Goal: Navigation & Orientation: Find specific page/section

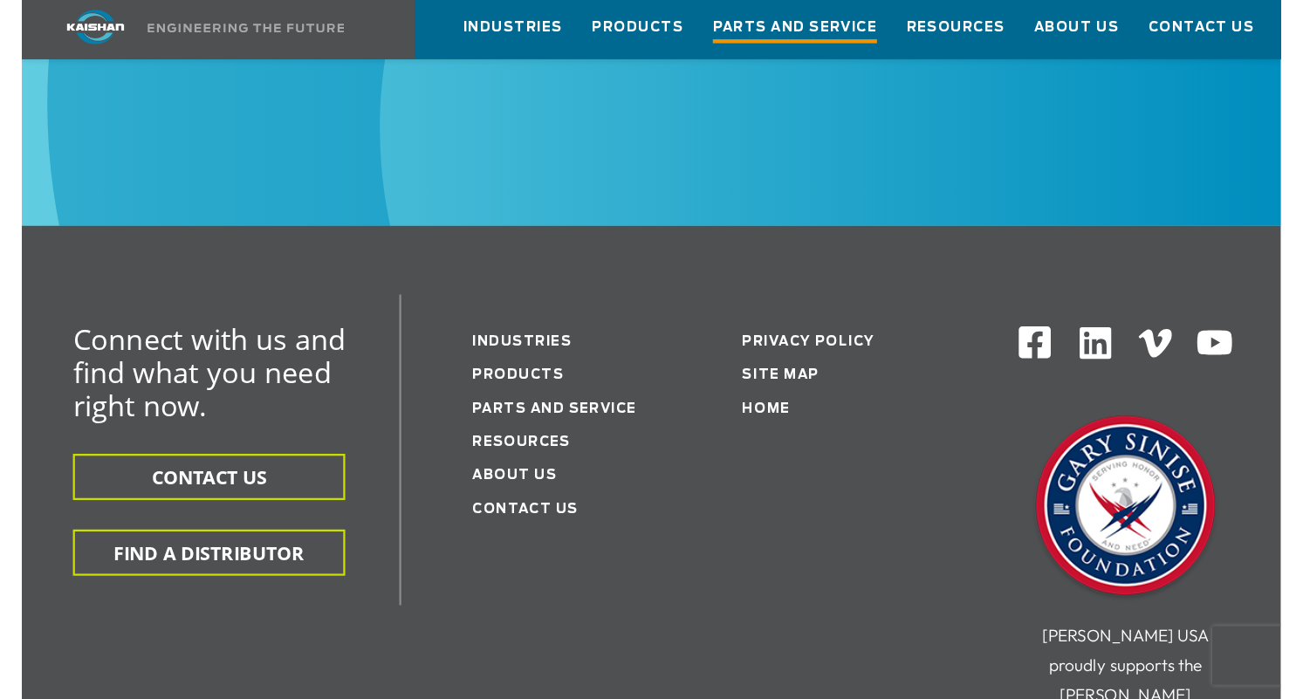
scroll to position [3152, 0]
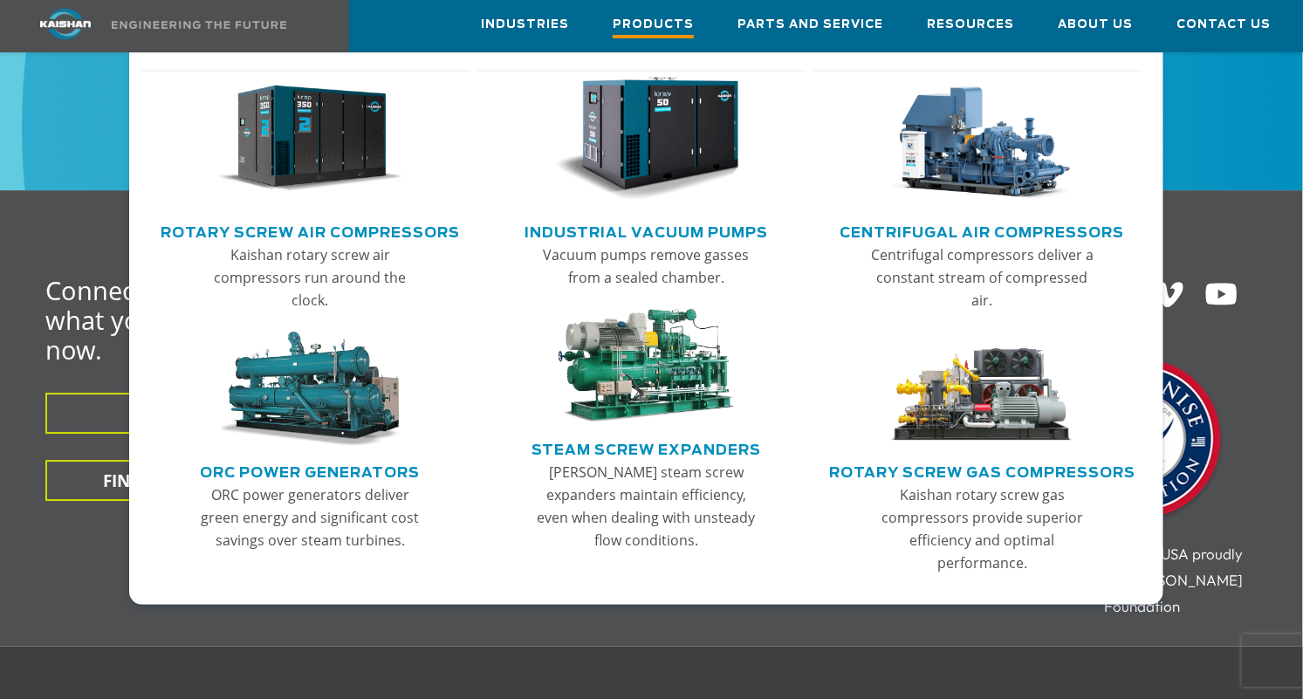
click at [669, 25] on span "Products" at bounding box center [653, 27] width 81 height 24
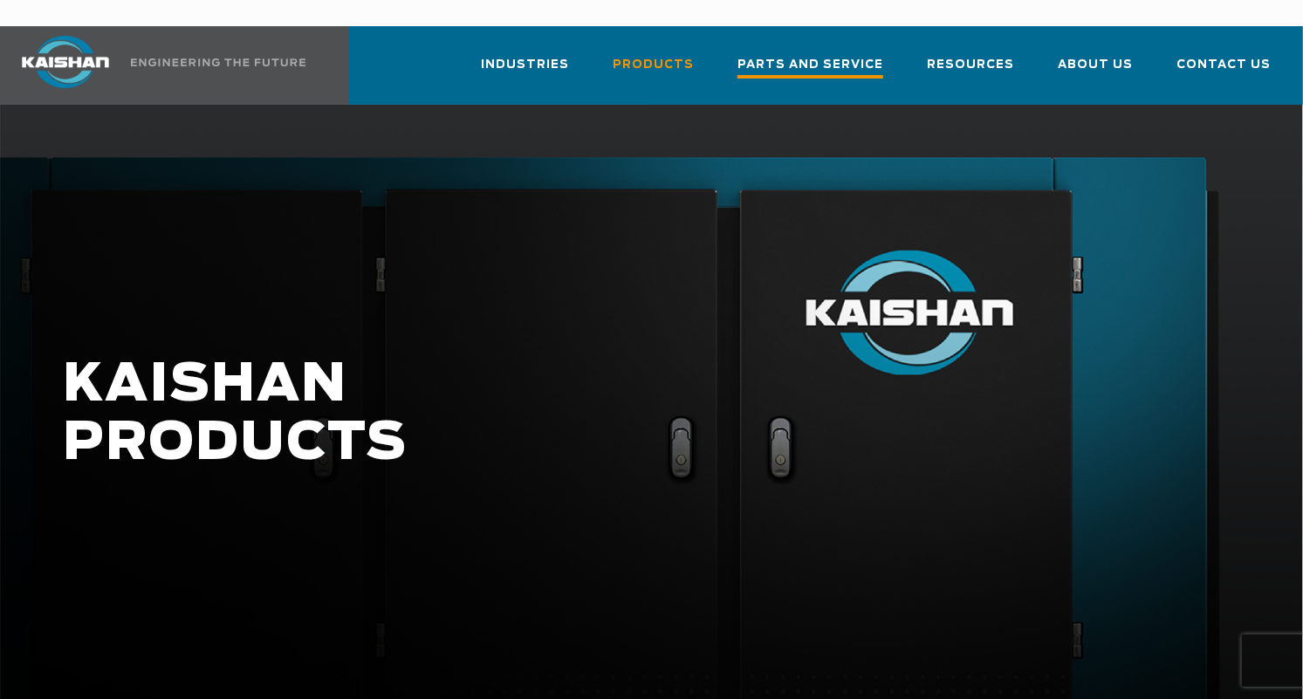
click at [852, 55] on span "Parts and Service" at bounding box center [811, 67] width 146 height 24
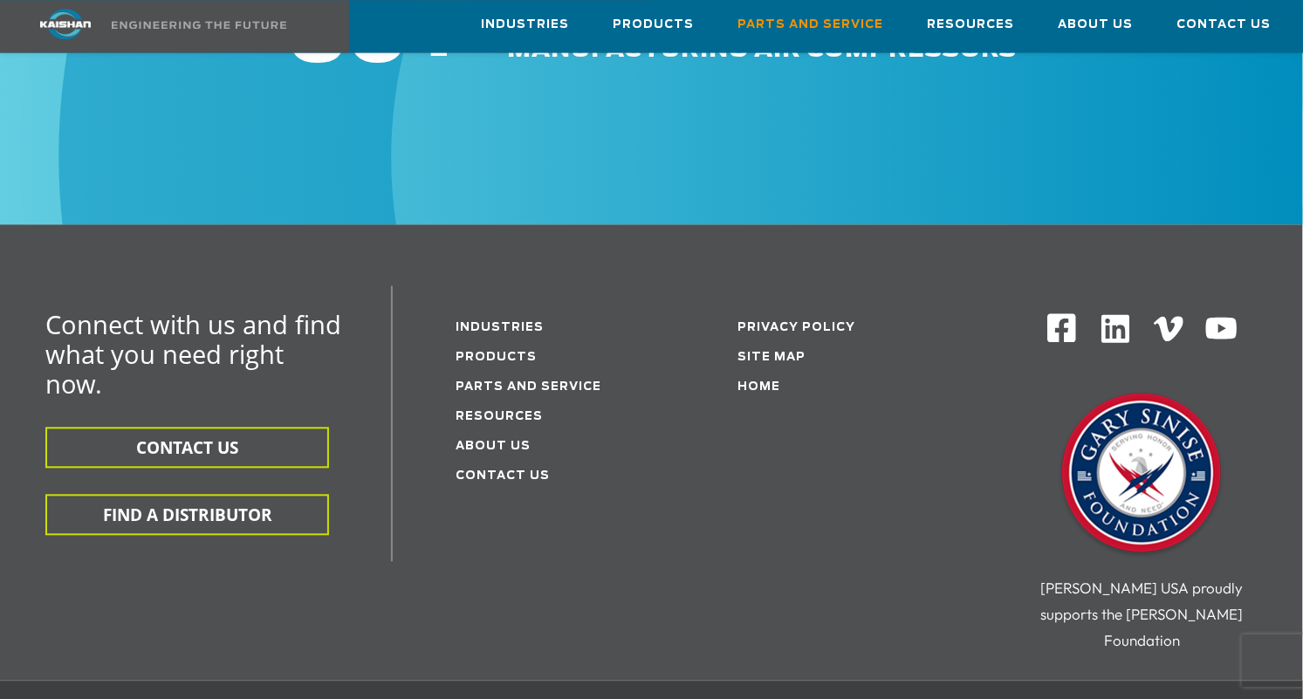
scroll to position [2162, 0]
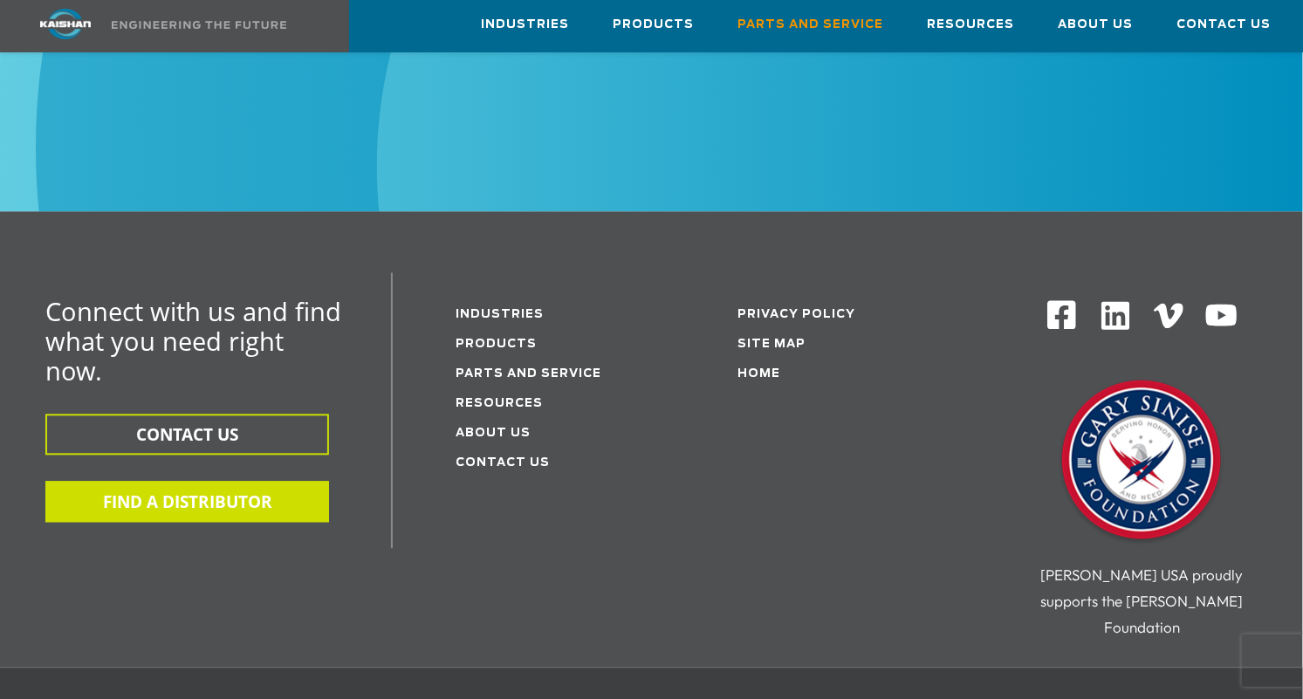
click at [226, 481] on button "FIND A DISTRIBUTOR" at bounding box center [187, 501] width 284 height 41
